Goal: Information Seeking & Learning: Understand process/instructions

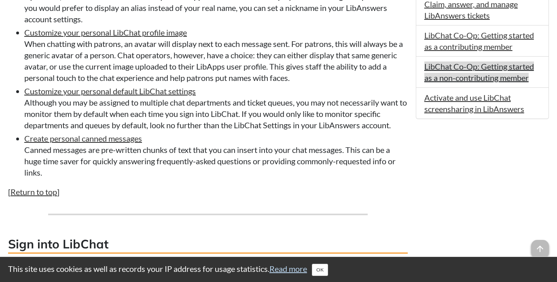
scroll to position [616, 0]
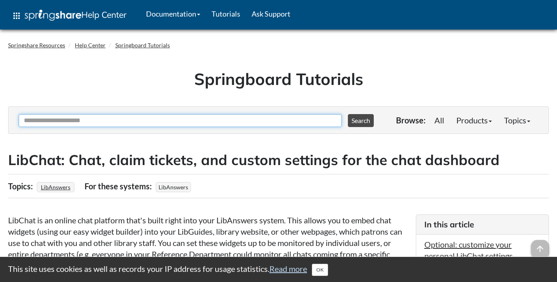
click at [215, 123] on input "Ask Another Question" at bounding box center [180, 120] width 323 height 13
type input "*"
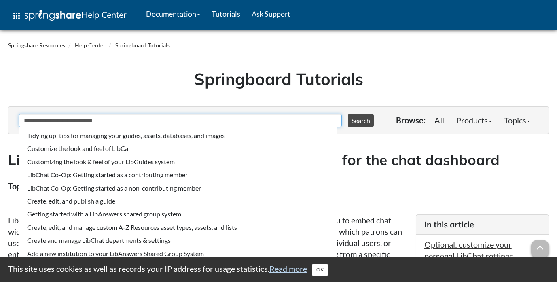
type input "**********"
click at [348, 114] on button "Search" at bounding box center [361, 120] width 26 height 13
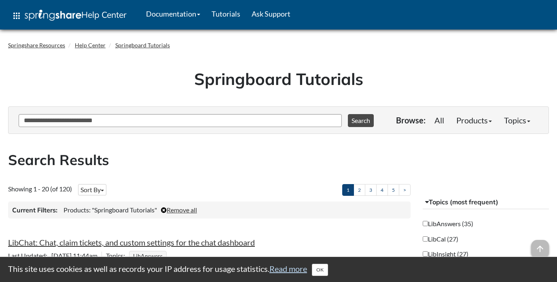
scroll to position [28, 0]
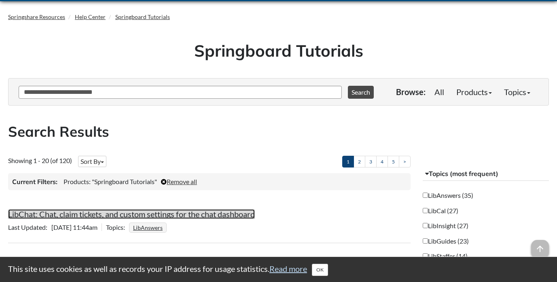
click at [137, 214] on link "LibChat: Chat, claim tickets, and custom settings for the chat dashboard" at bounding box center [131, 214] width 247 height 10
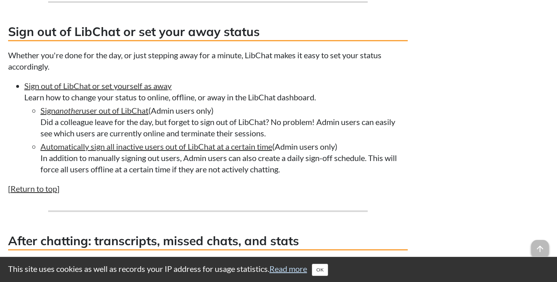
scroll to position [2421, 0]
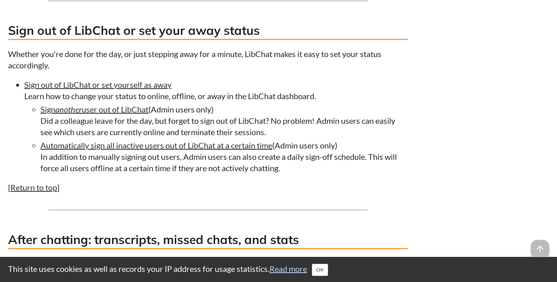
click at [69, 258] on link "View a chat transcript" at bounding box center [62, 263] width 76 height 10
